Goal: Learn about a topic: Learn about a topic

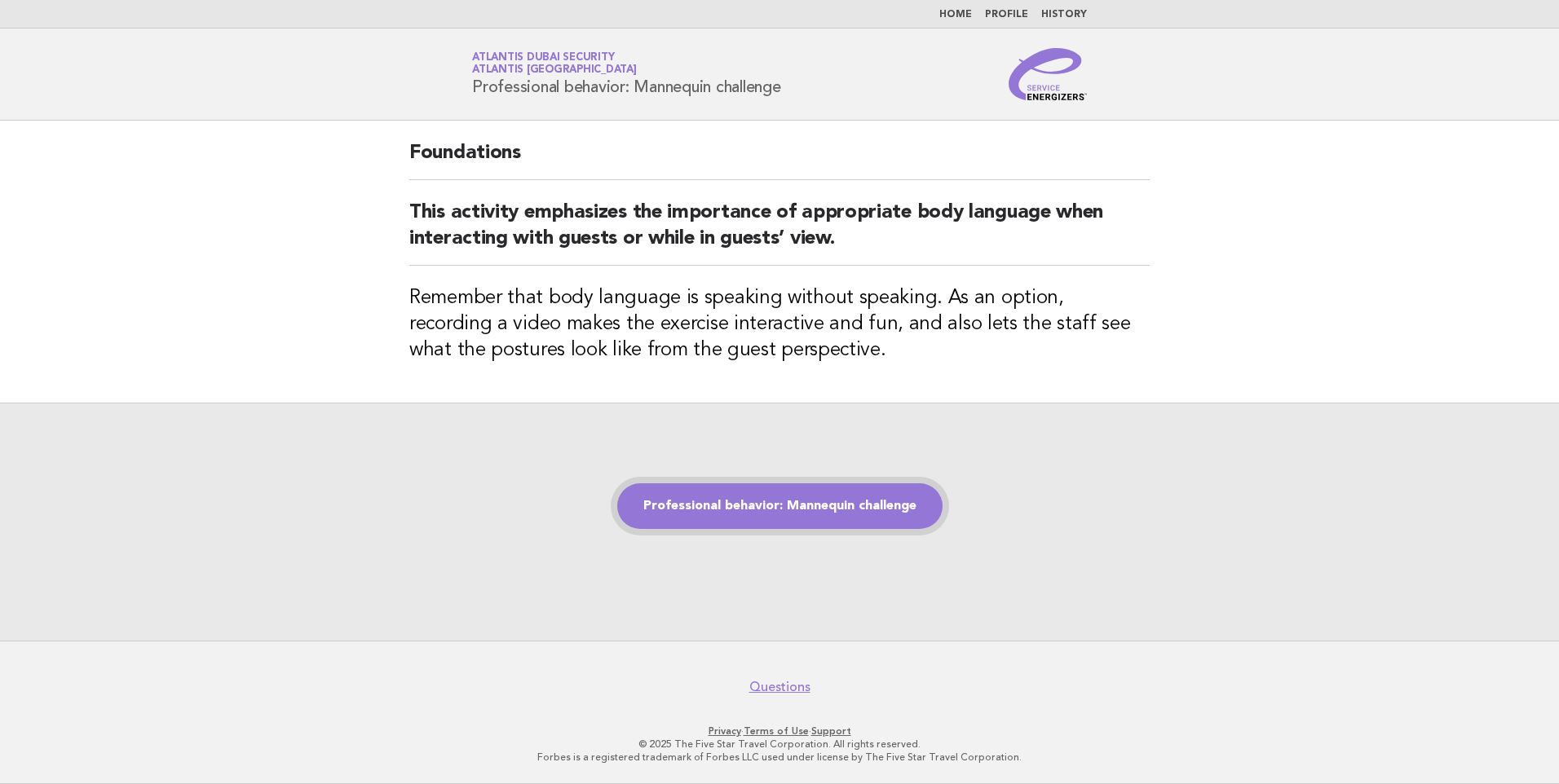
click at [789, 510] on link "Professional behavior: Mannequin challenge" at bounding box center [780, 506] width 325 height 45
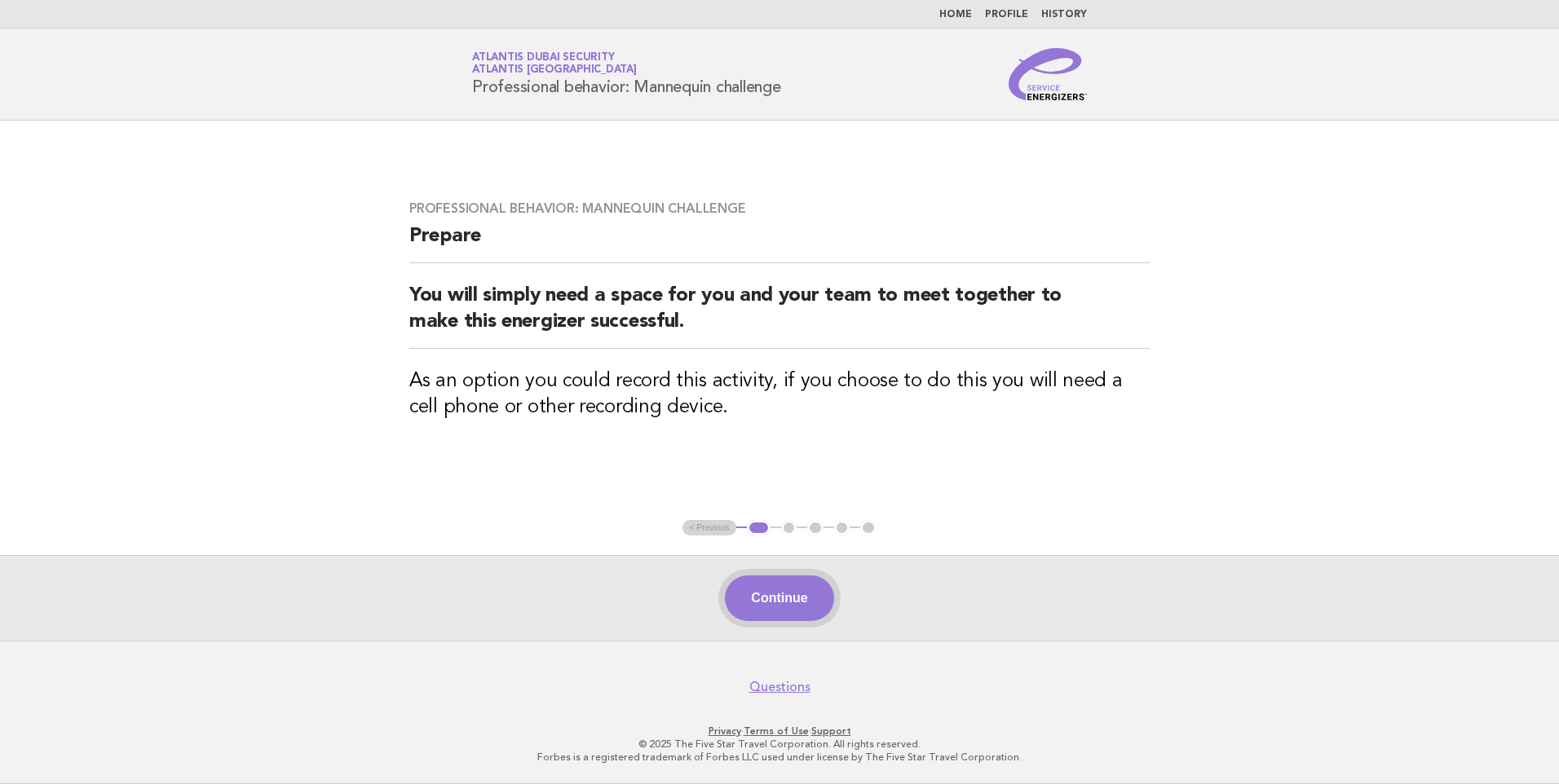
click at [784, 593] on button "Continue" at bounding box center [779, 598] width 108 height 45
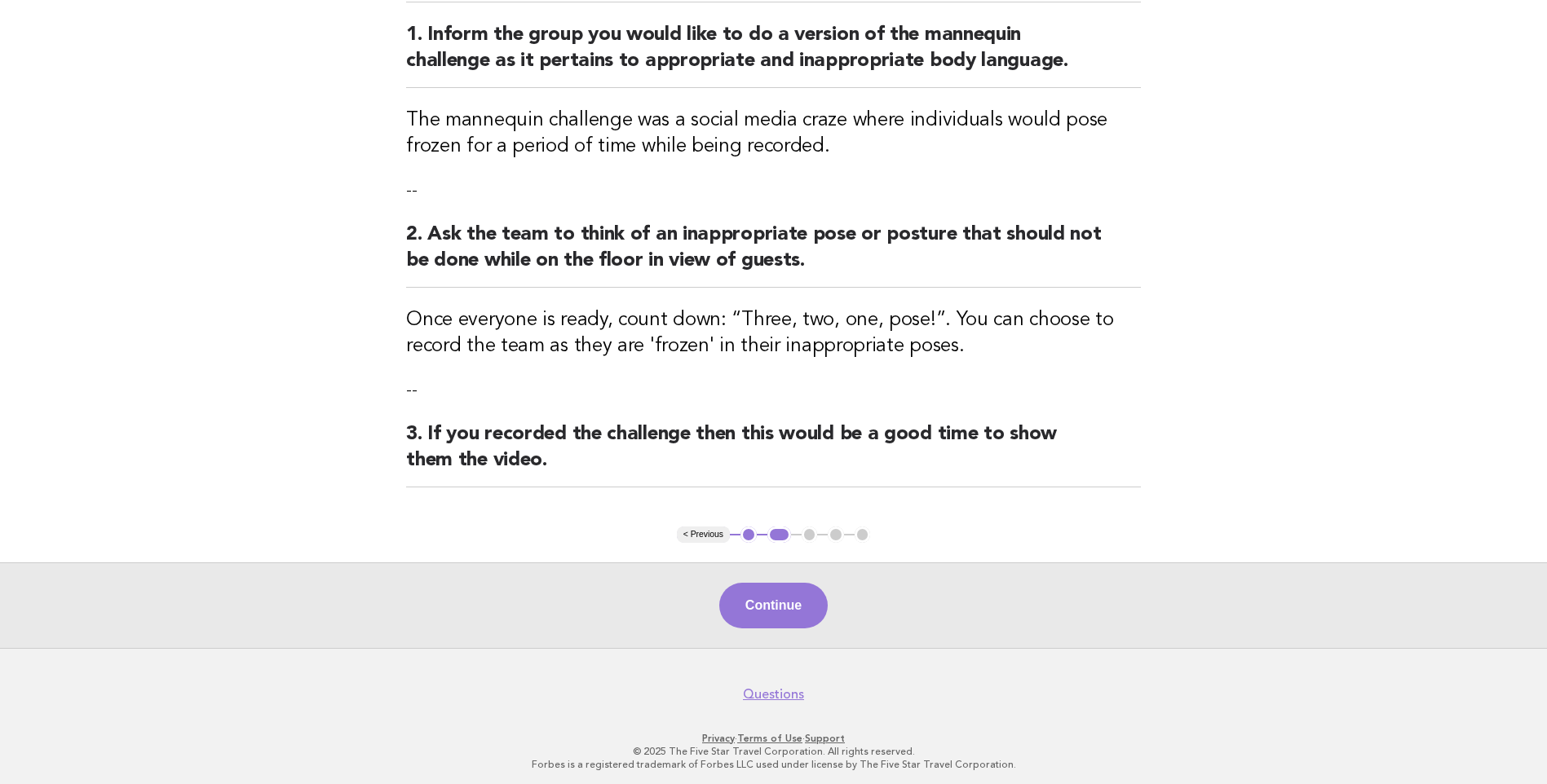
scroll to position [207, 0]
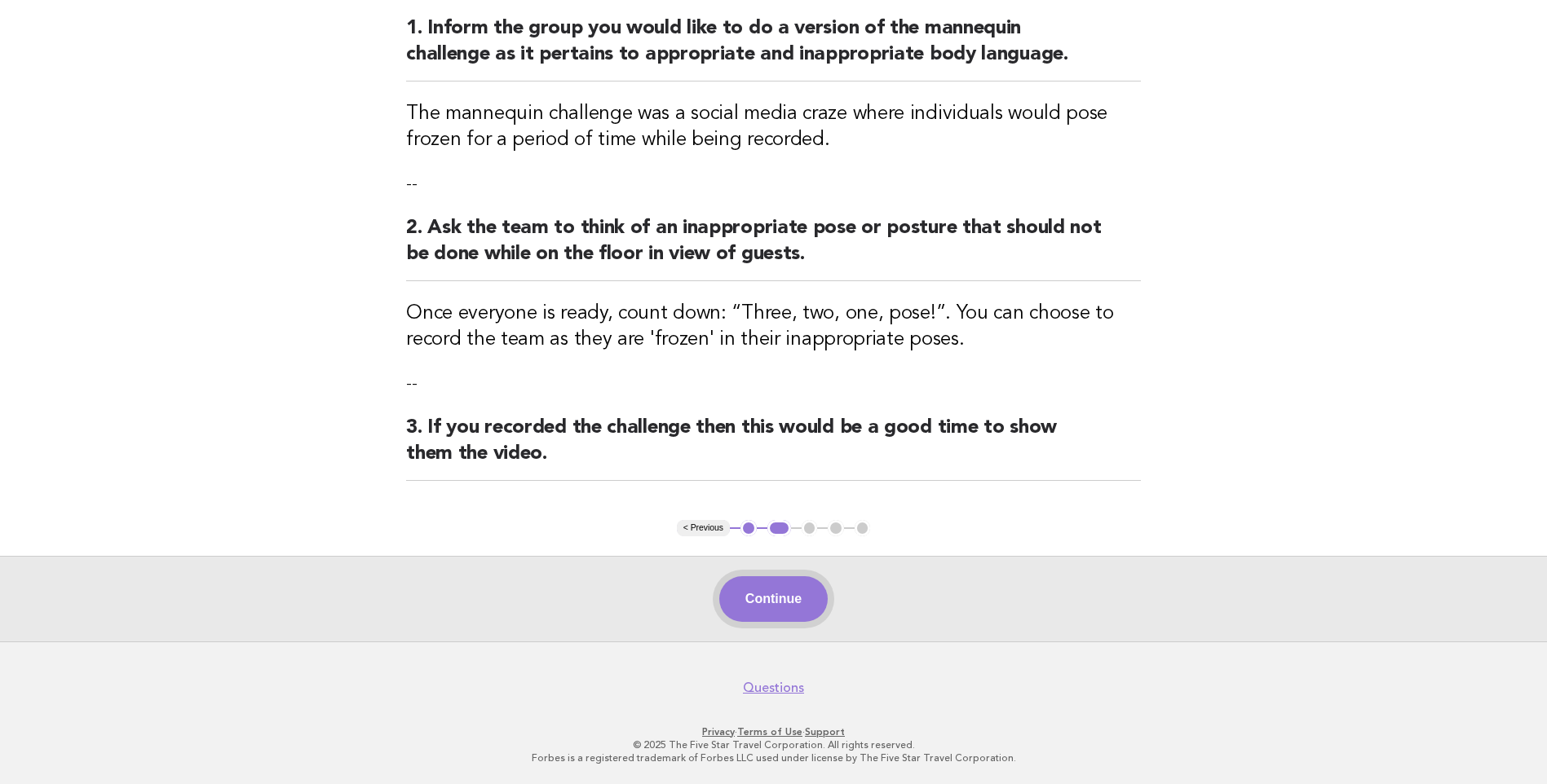
click at [757, 594] on button "Continue" at bounding box center [774, 599] width 108 height 45
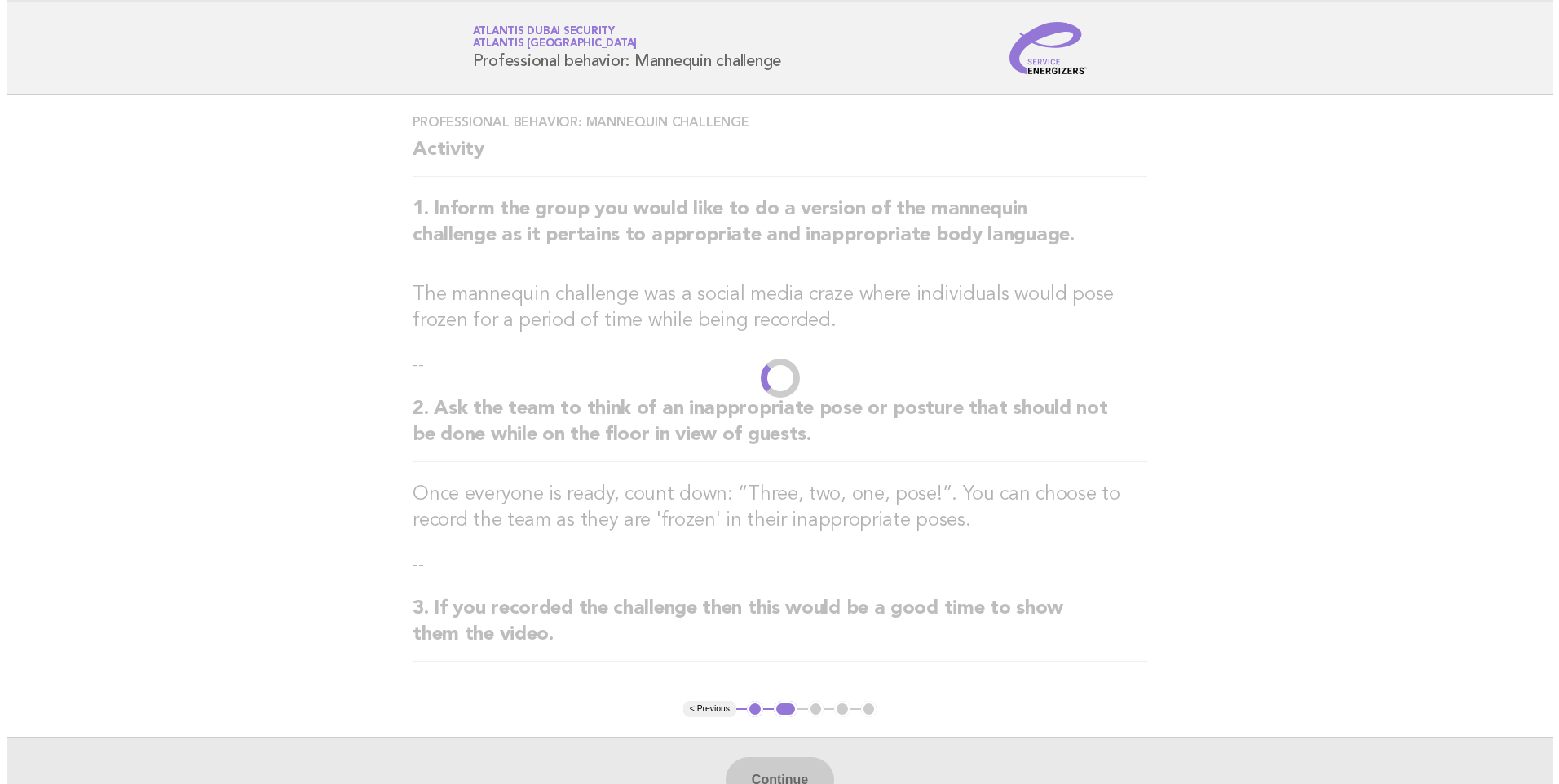
scroll to position [0, 0]
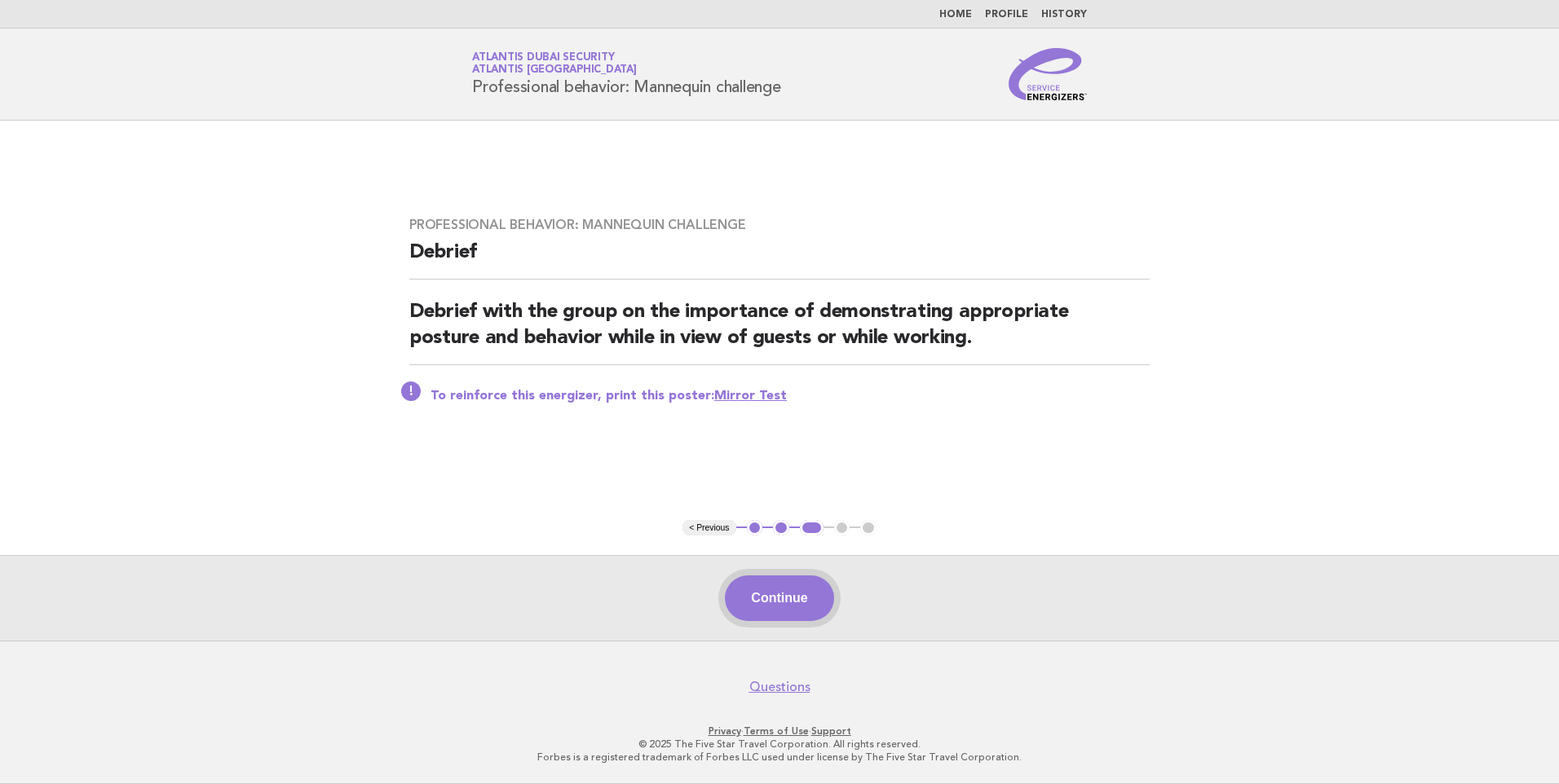
click at [783, 593] on button "Continue" at bounding box center [779, 598] width 108 height 45
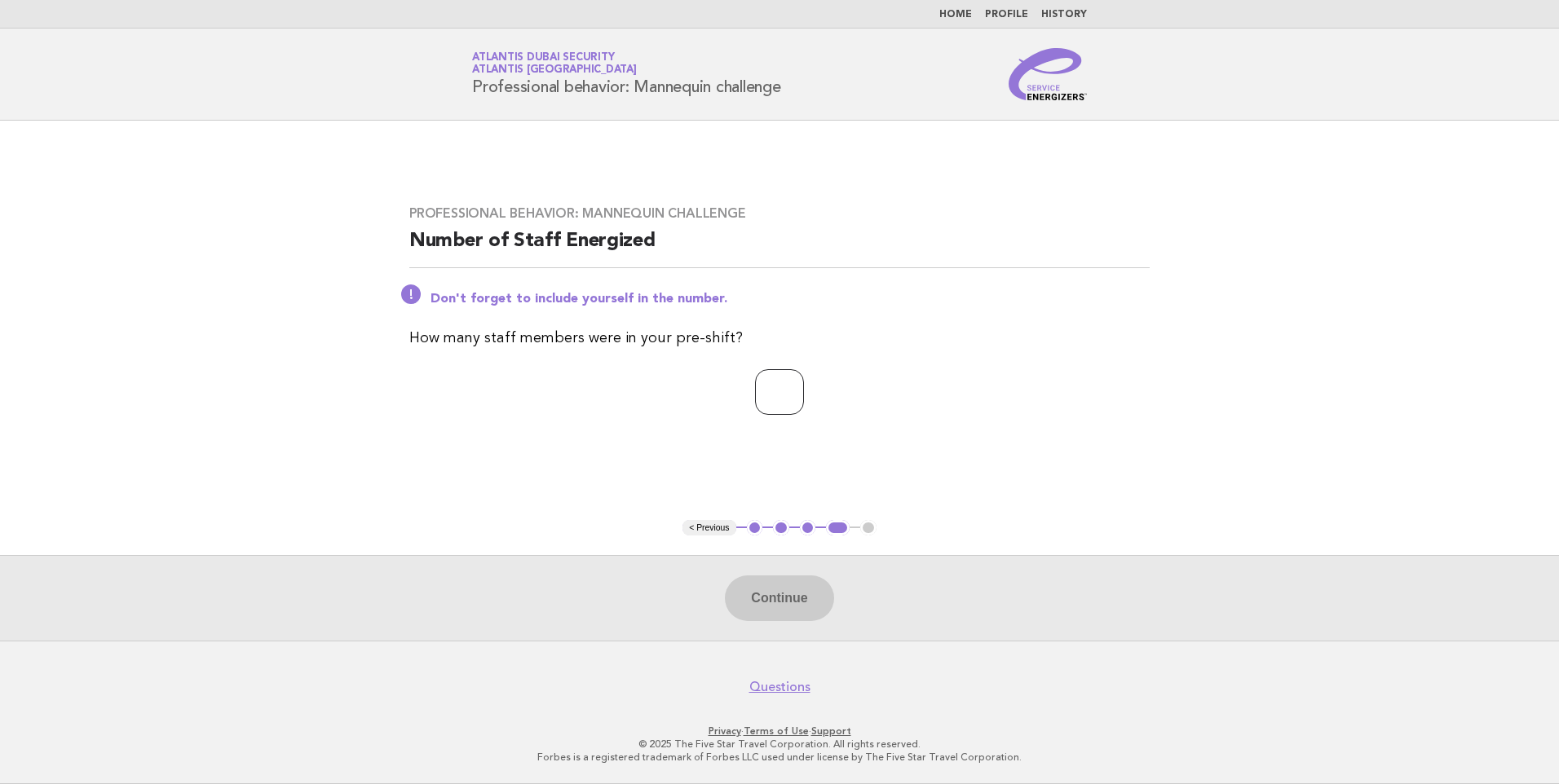
click at [770, 391] on input "number" at bounding box center [780, 392] width 49 height 45
type input "*"
click at [790, 601] on button "Continue" at bounding box center [779, 598] width 108 height 45
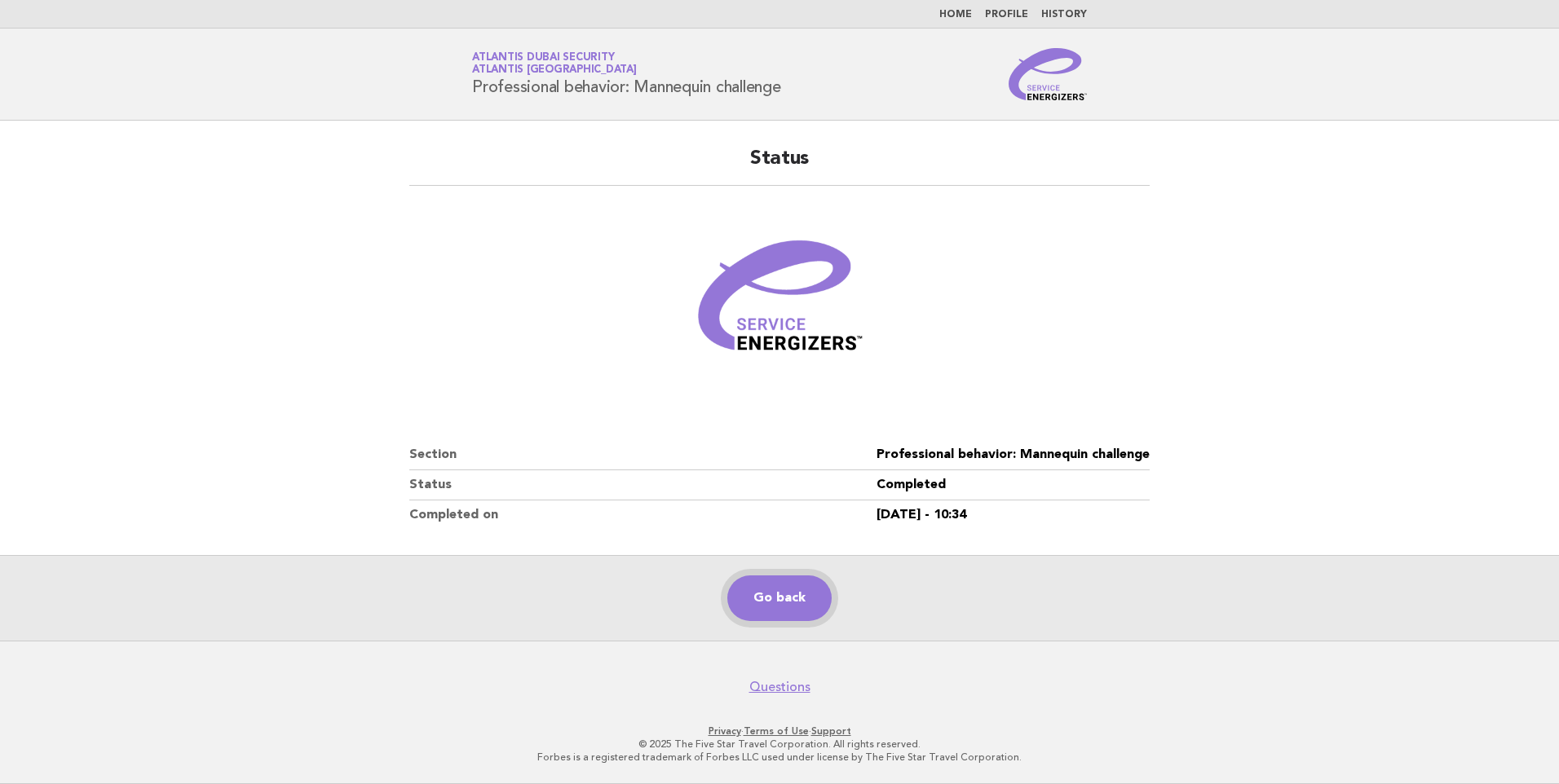
click at [777, 588] on link "Go back" at bounding box center [780, 598] width 105 height 45
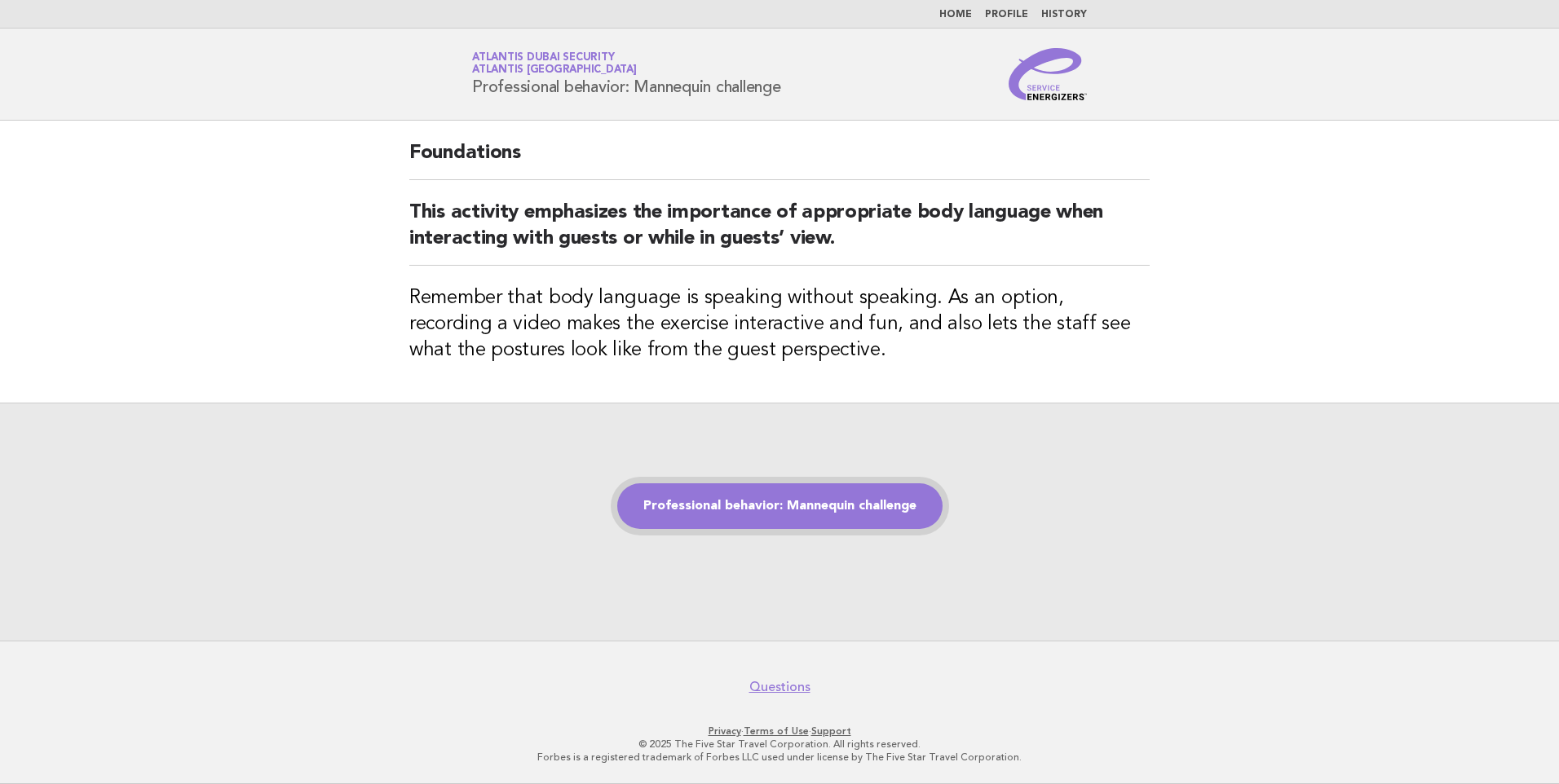
click at [786, 509] on link "Professional behavior: Mannequin challenge" at bounding box center [780, 506] width 325 height 45
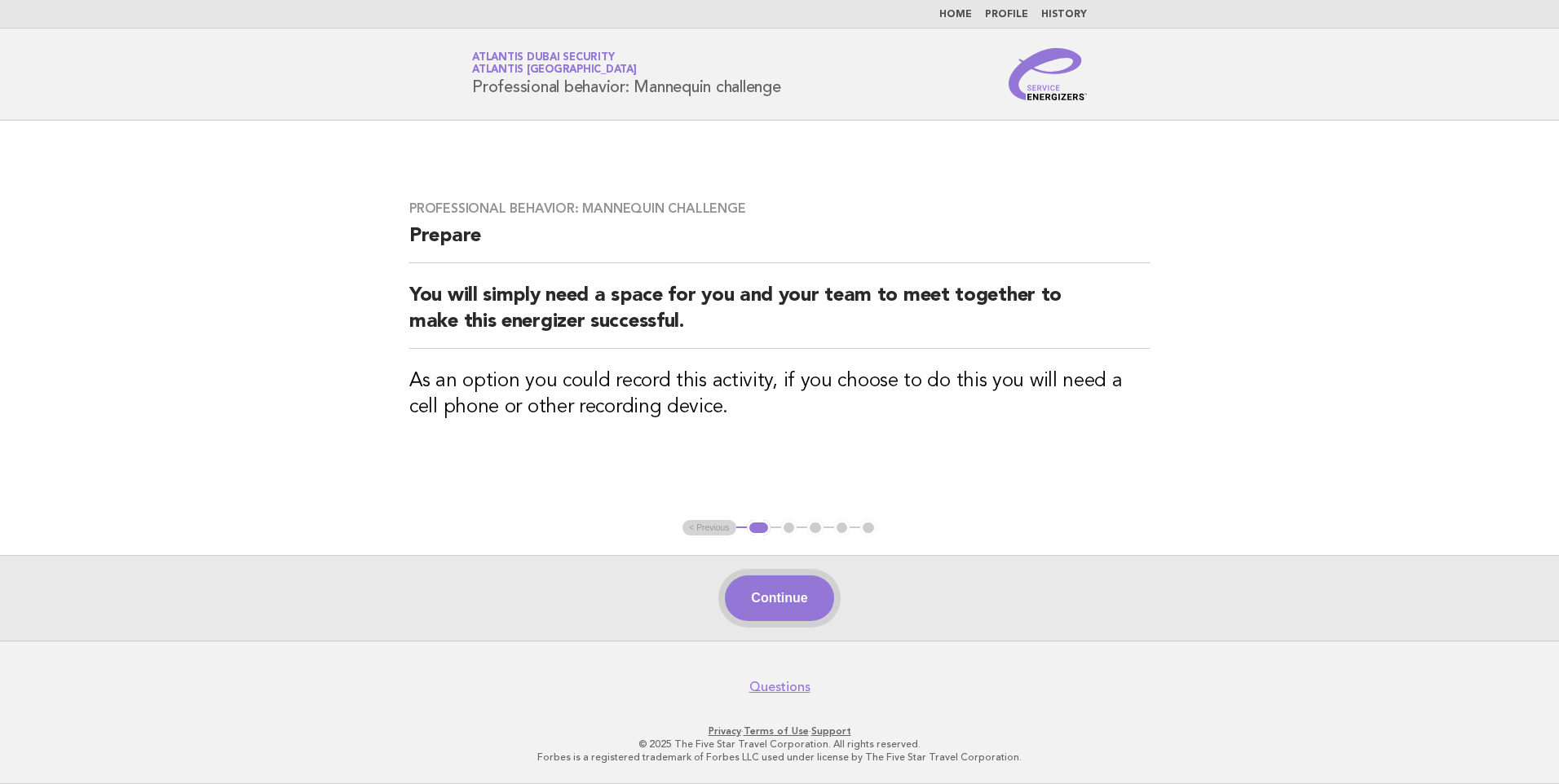
click at [765, 603] on button "Continue" at bounding box center [779, 598] width 108 height 45
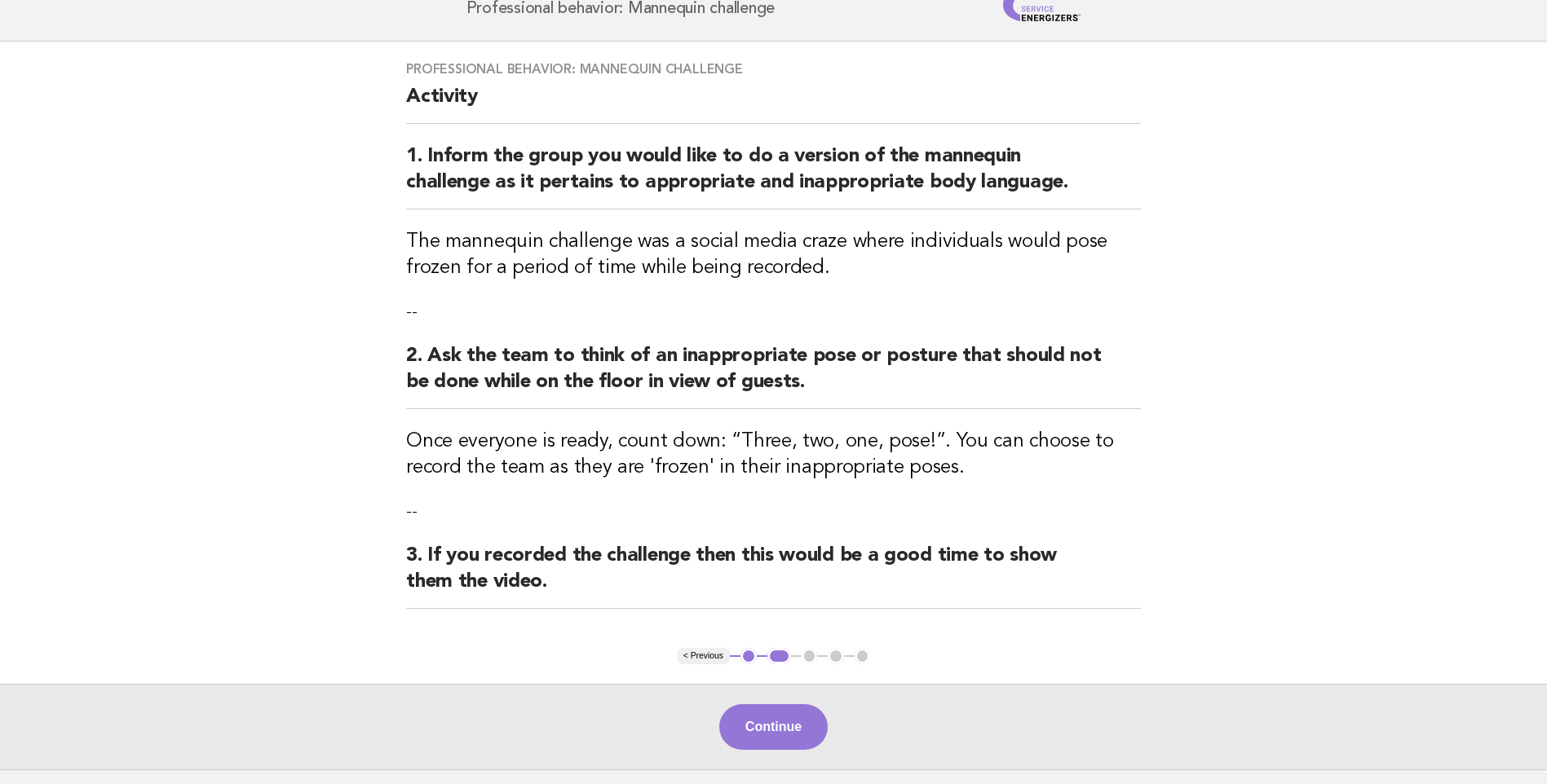
scroll to position [207, 0]
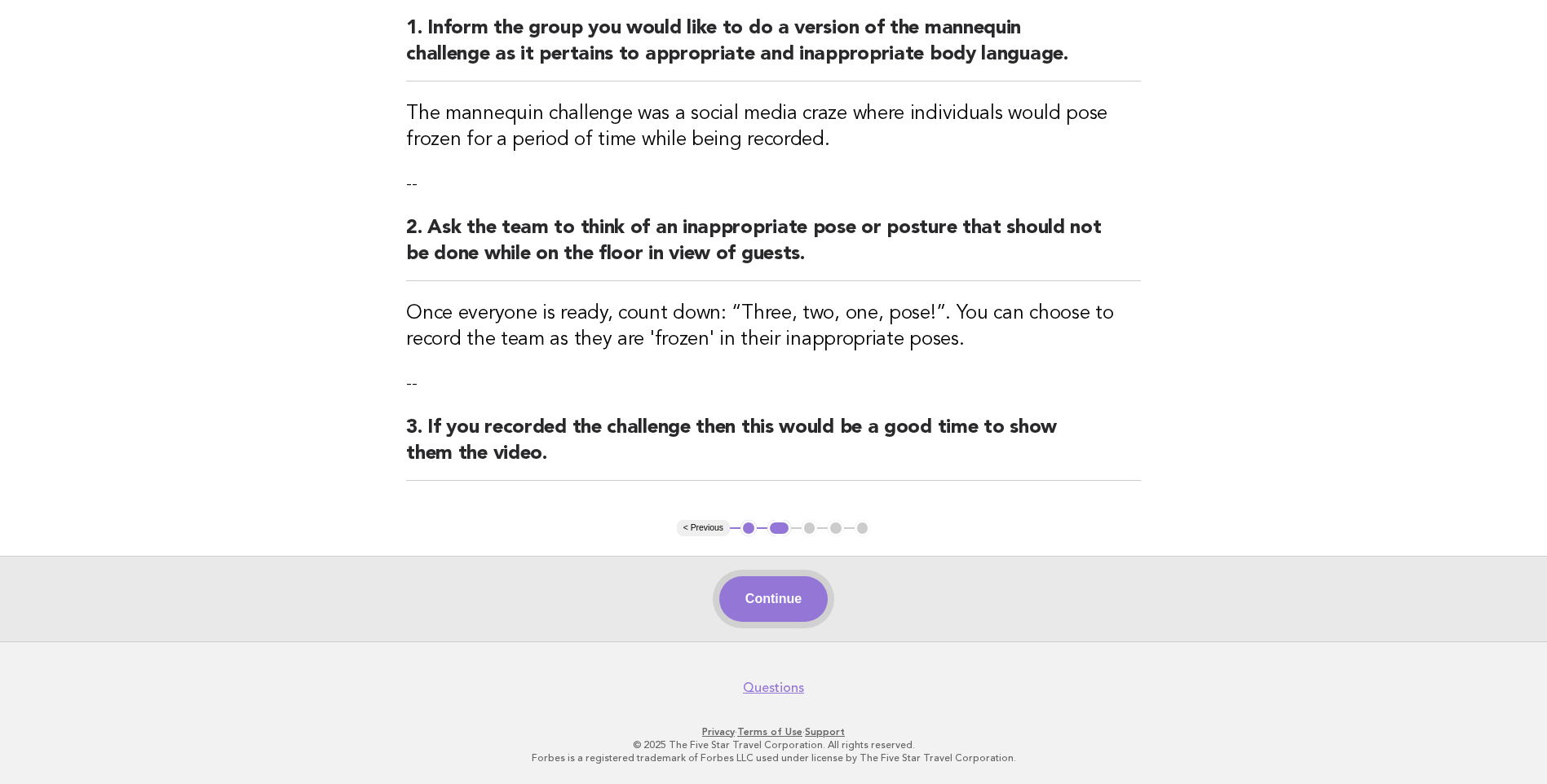
click at [766, 610] on button "Continue" at bounding box center [774, 599] width 108 height 45
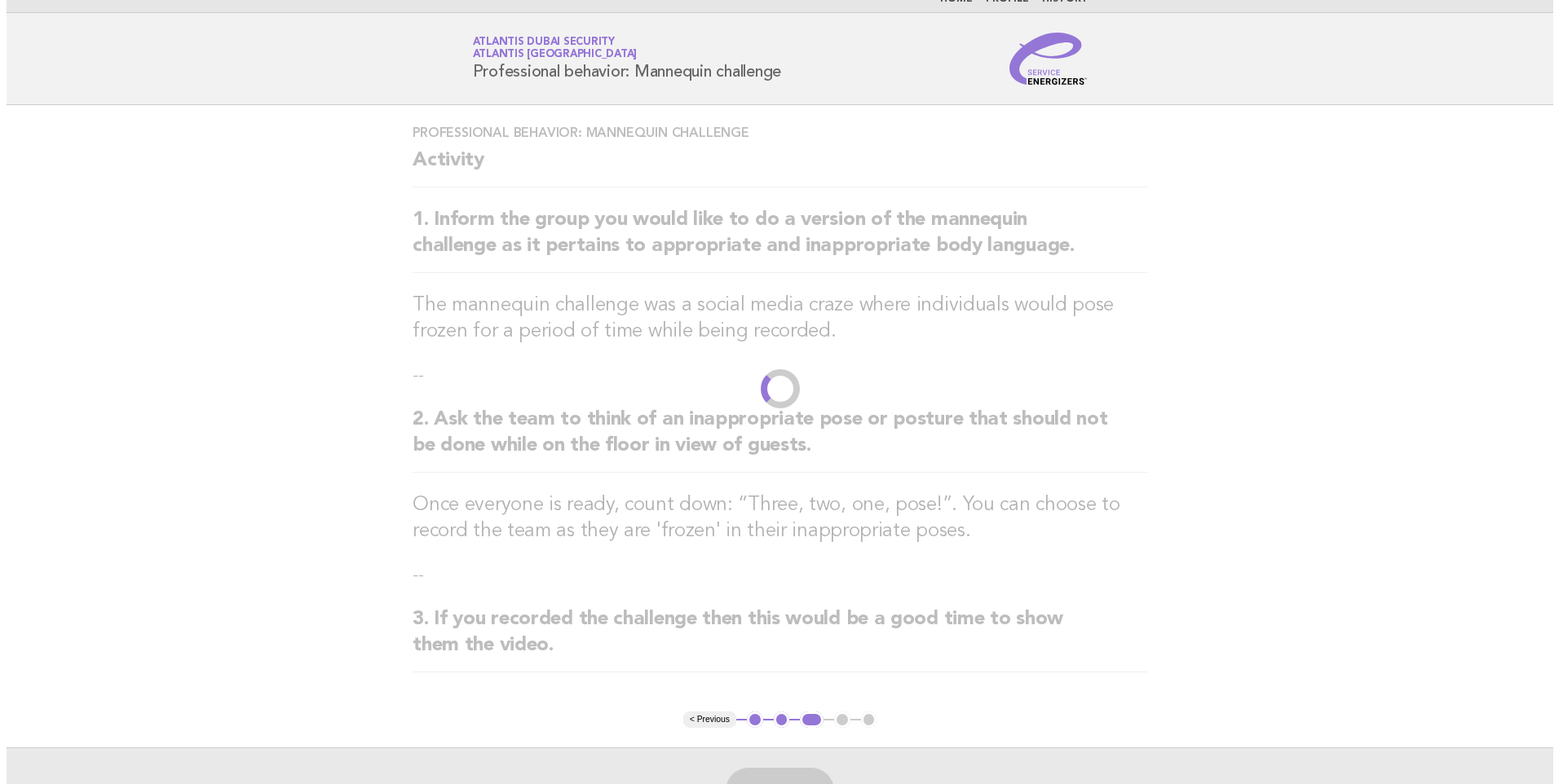
scroll to position [0, 0]
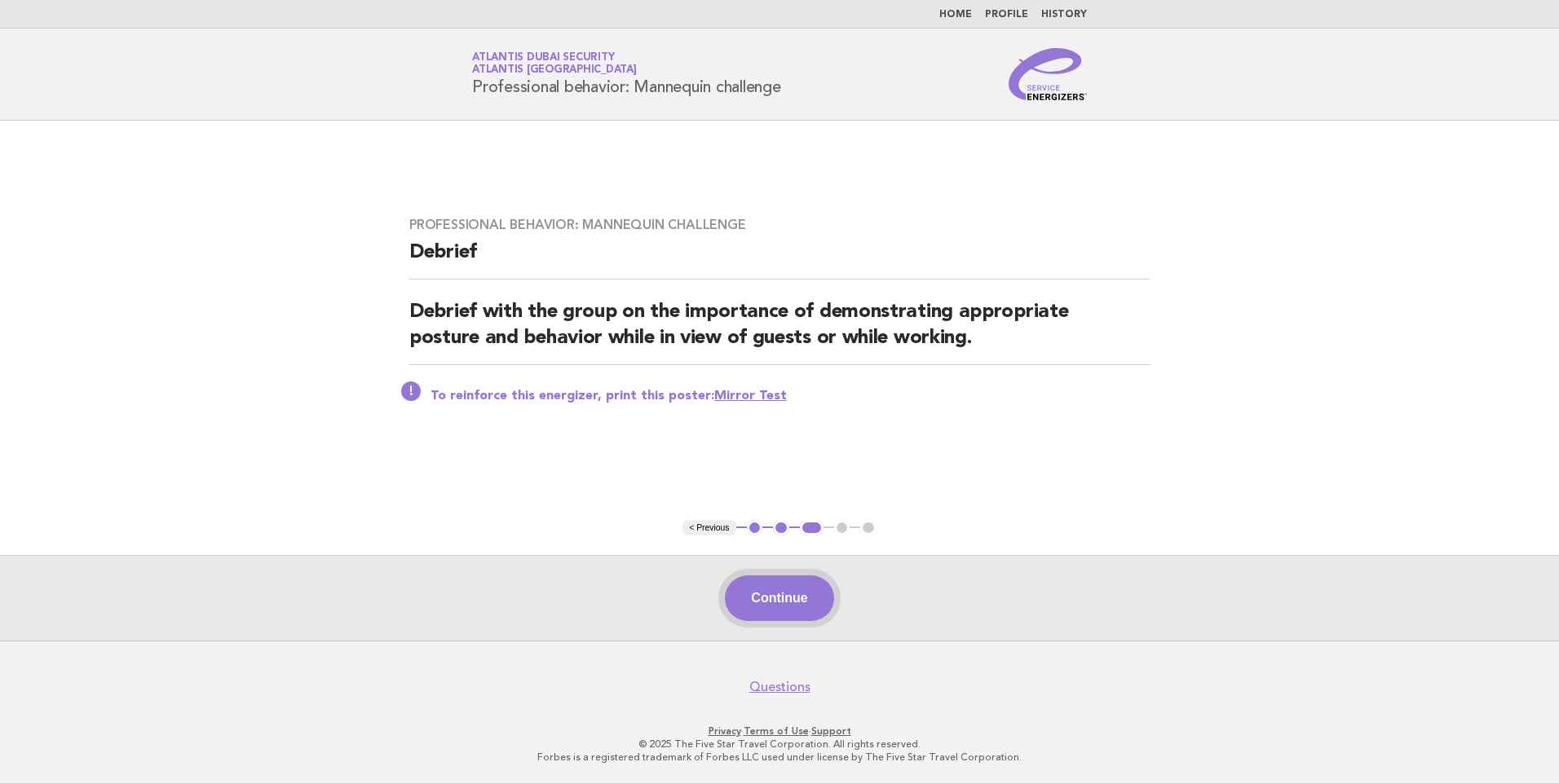
click at [788, 613] on button "Continue" at bounding box center [779, 598] width 108 height 45
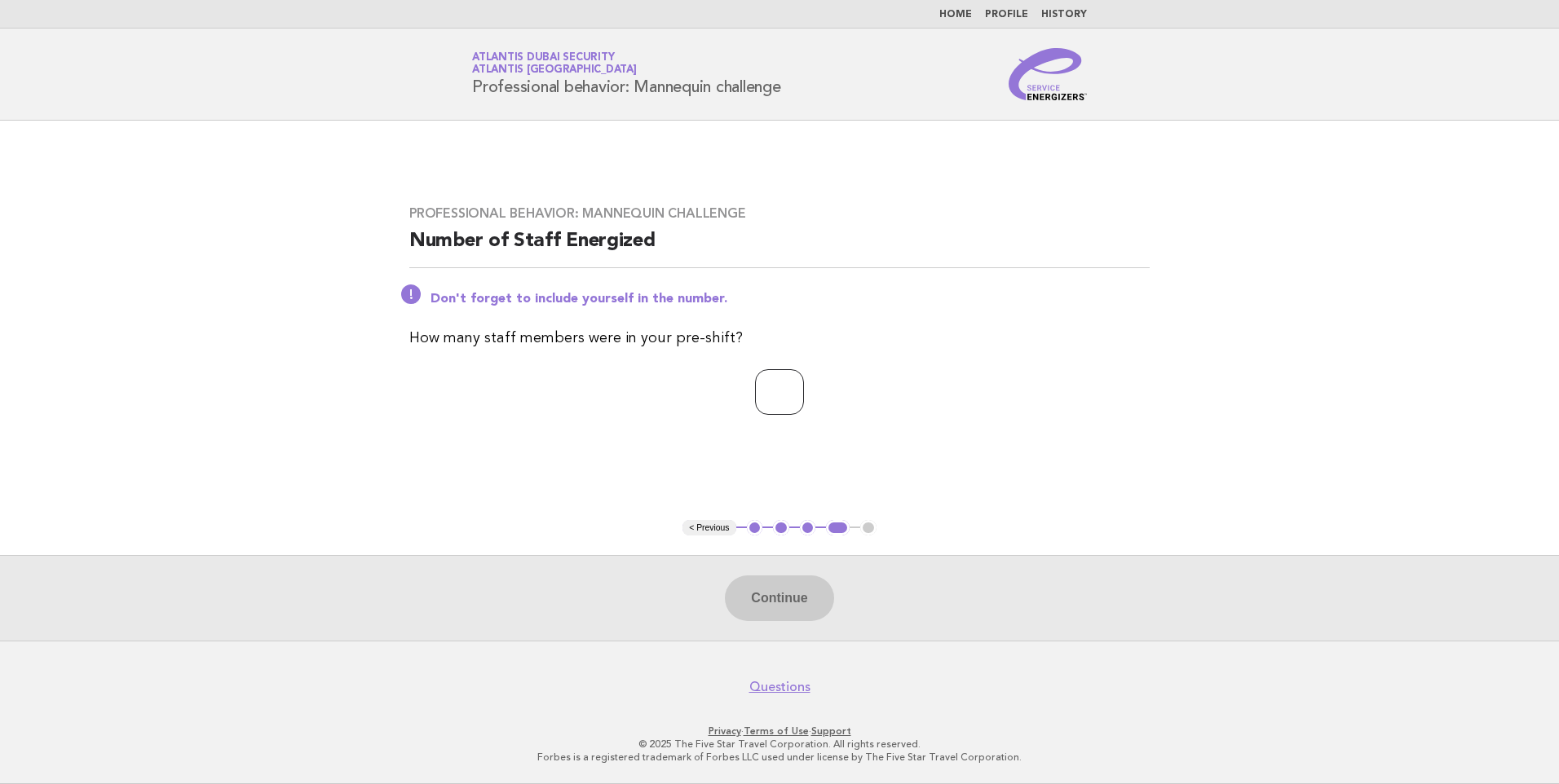
click at [766, 393] on input "number" at bounding box center [780, 392] width 49 height 45
type input "*"
click at [786, 597] on button "Continue" at bounding box center [779, 598] width 108 height 45
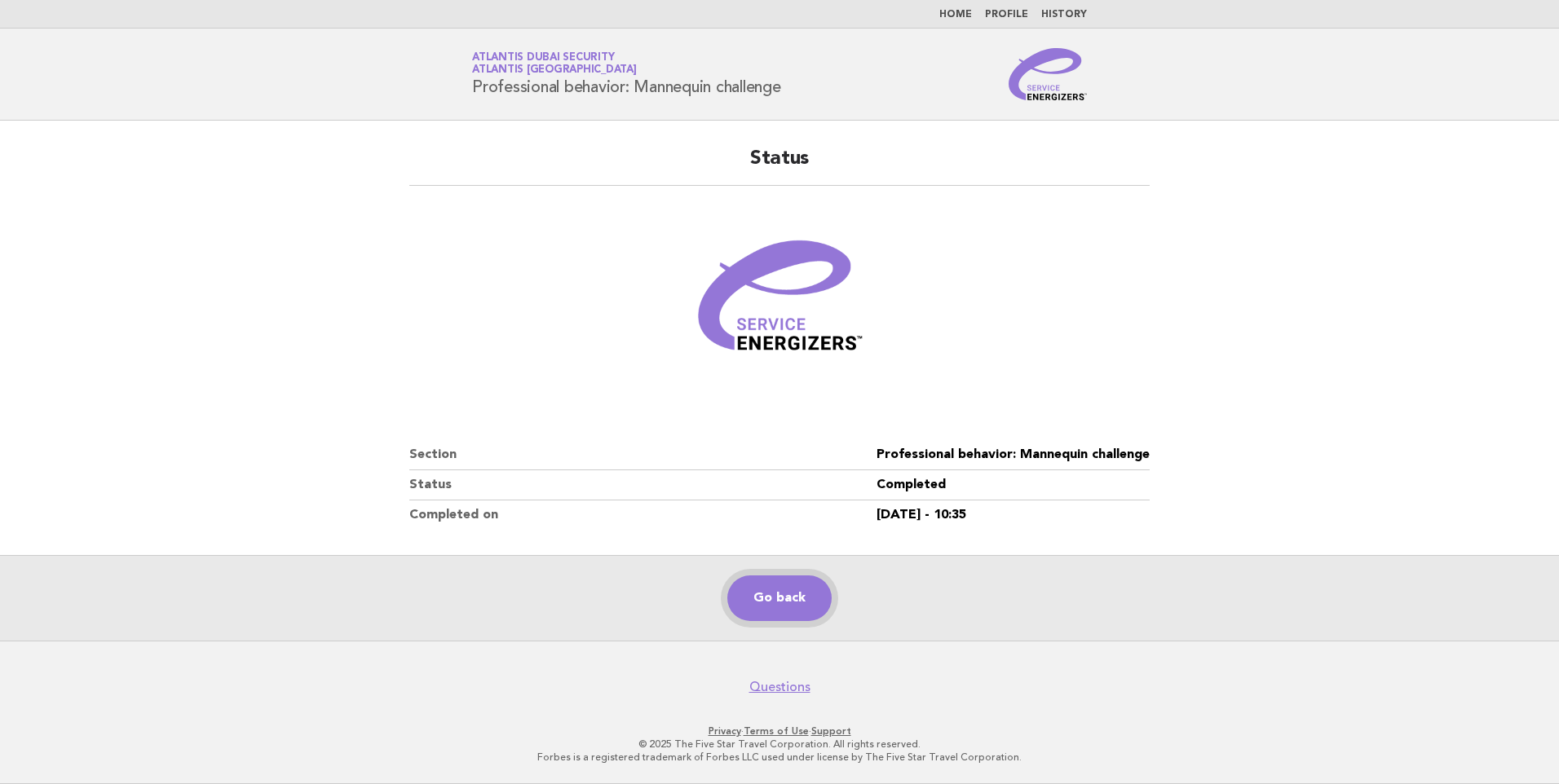
click at [783, 598] on link "Go back" at bounding box center [780, 598] width 105 height 45
